Goal: Complete application form

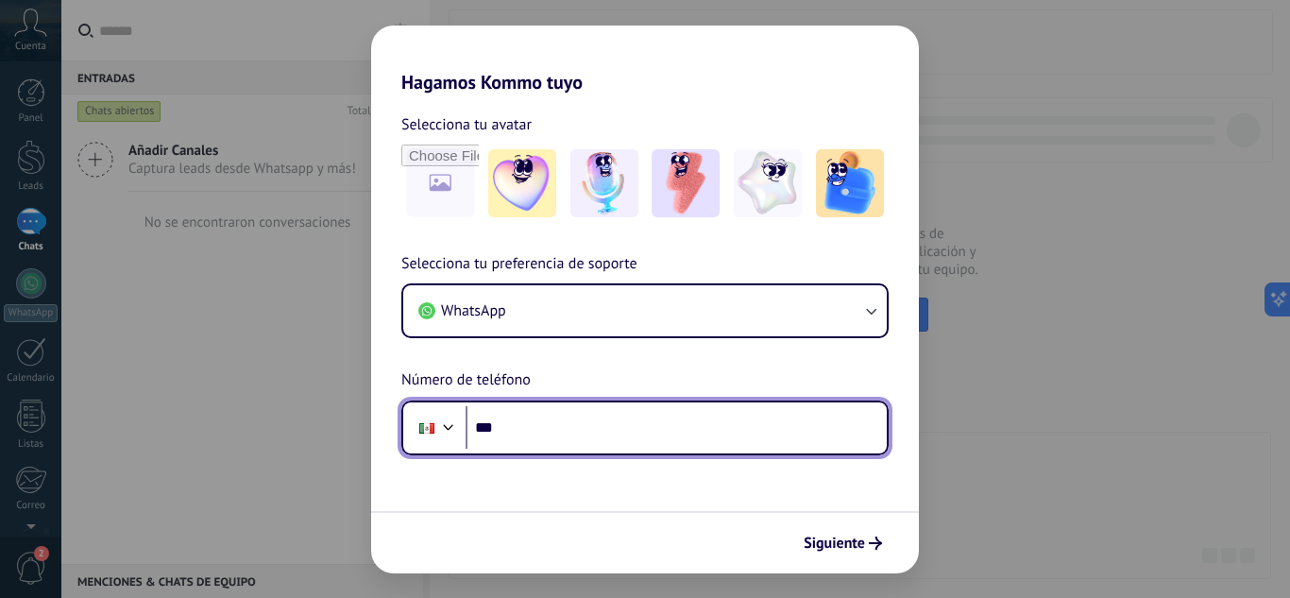
click at [581, 437] on input "***" at bounding box center [675, 427] width 421 height 43
type input "**********"
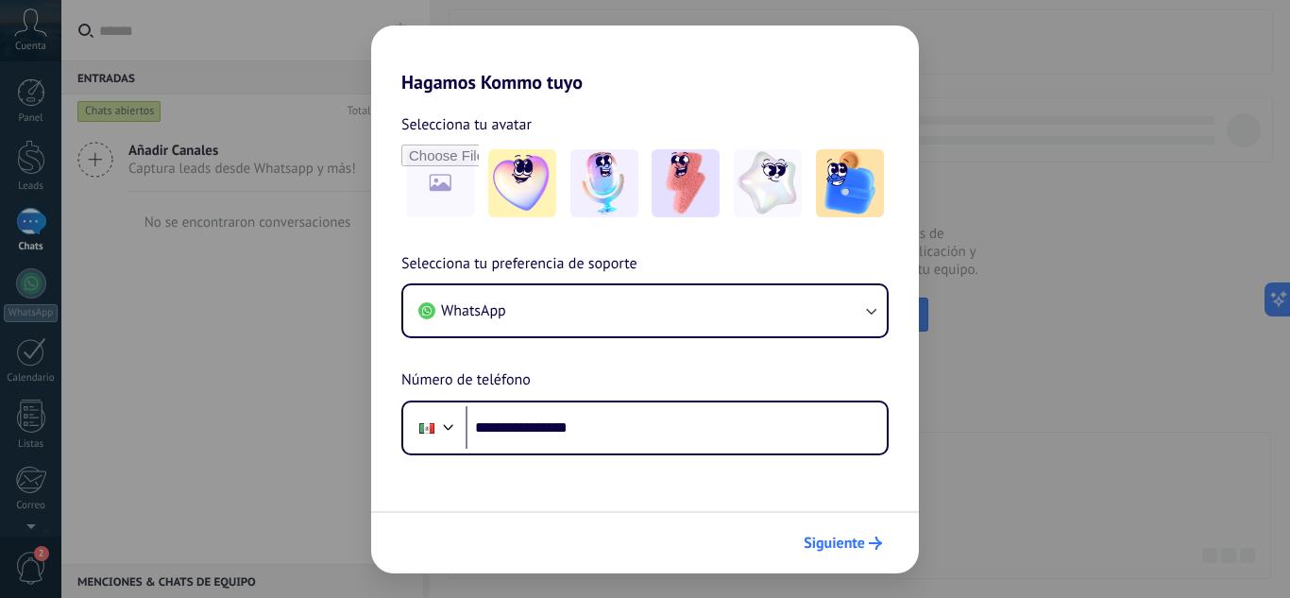
click at [853, 527] on button "Siguiente" at bounding box center [842, 543] width 95 height 32
